Goal: Information Seeking & Learning: Learn about a topic

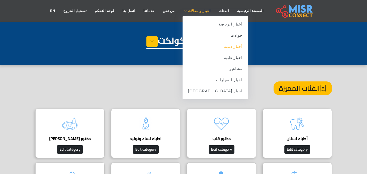
click at [220, 46] on link "أخبار دينية" at bounding box center [215, 46] width 65 height 11
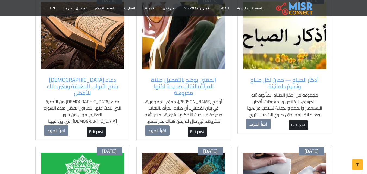
scroll to position [109, 0]
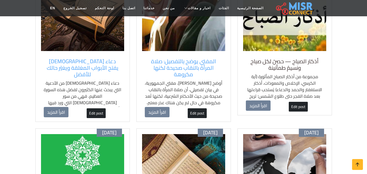
click at [273, 66] on h5 "أذكار الصباح — حصنٌ لكل صباح ونسيمُ طمأنينة" at bounding box center [285, 64] width 78 height 13
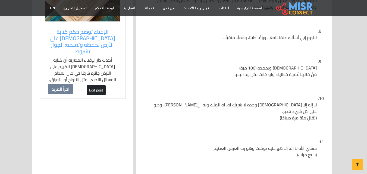
scroll to position [625, 0]
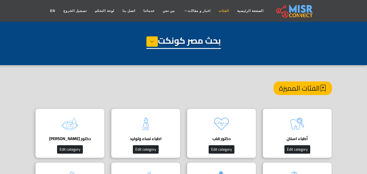
click at [216, 12] on link "الفئات" at bounding box center [224, 11] width 18 height 10
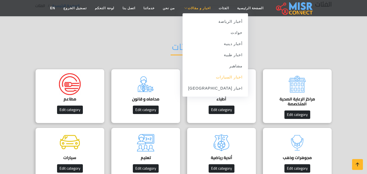
scroll to position [54, 0]
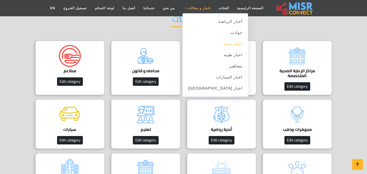
click at [224, 43] on link "أخبار دينية" at bounding box center [215, 43] width 65 height 11
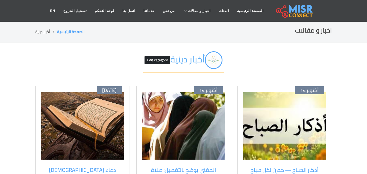
click at [284, 142] on img at bounding box center [284, 126] width 83 height 68
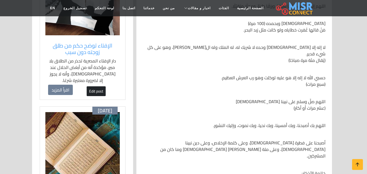
scroll to position [462, 0]
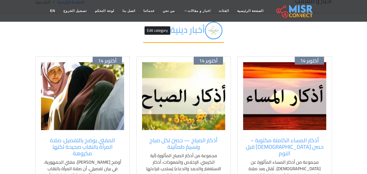
scroll to position [54, 0]
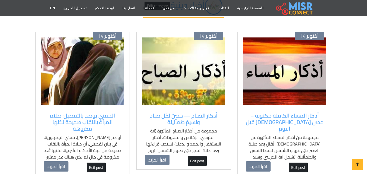
click at [269, 88] on img at bounding box center [284, 71] width 83 height 68
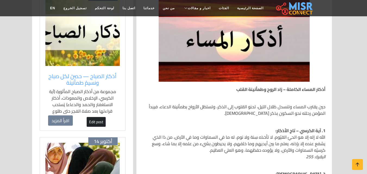
scroll to position [163, 0]
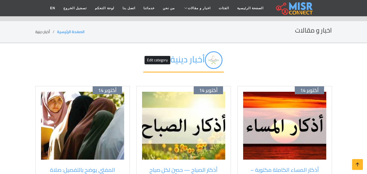
scroll to position [54, 0]
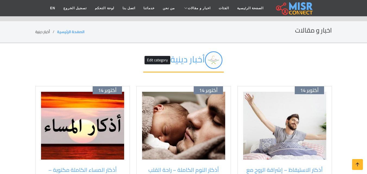
scroll to position [54, 0]
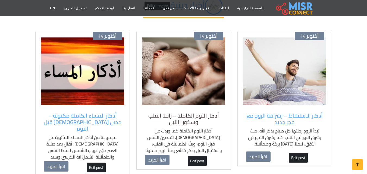
click at [191, 124] on h5 "أذكار النوم الكاملة – راحة القلب وسكون الليل" at bounding box center [184, 118] width 78 height 13
click at [262, 99] on img at bounding box center [284, 71] width 83 height 68
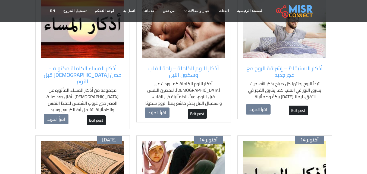
scroll to position [27, 0]
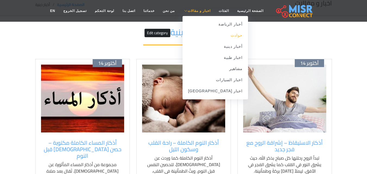
click at [223, 36] on link "حوادث" at bounding box center [215, 35] width 65 height 11
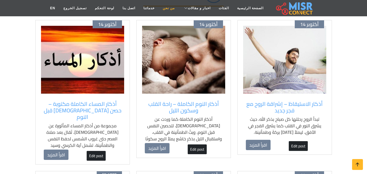
scroll to position [54, 0]
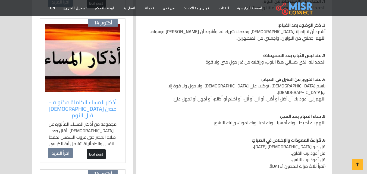
scroll to position [190, 0]
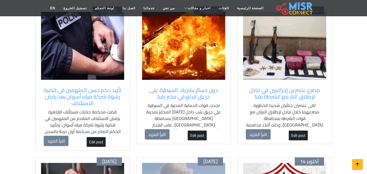
scroll to position [27, 0]
